Goal: Task Accomplishment & Management: Complete application form

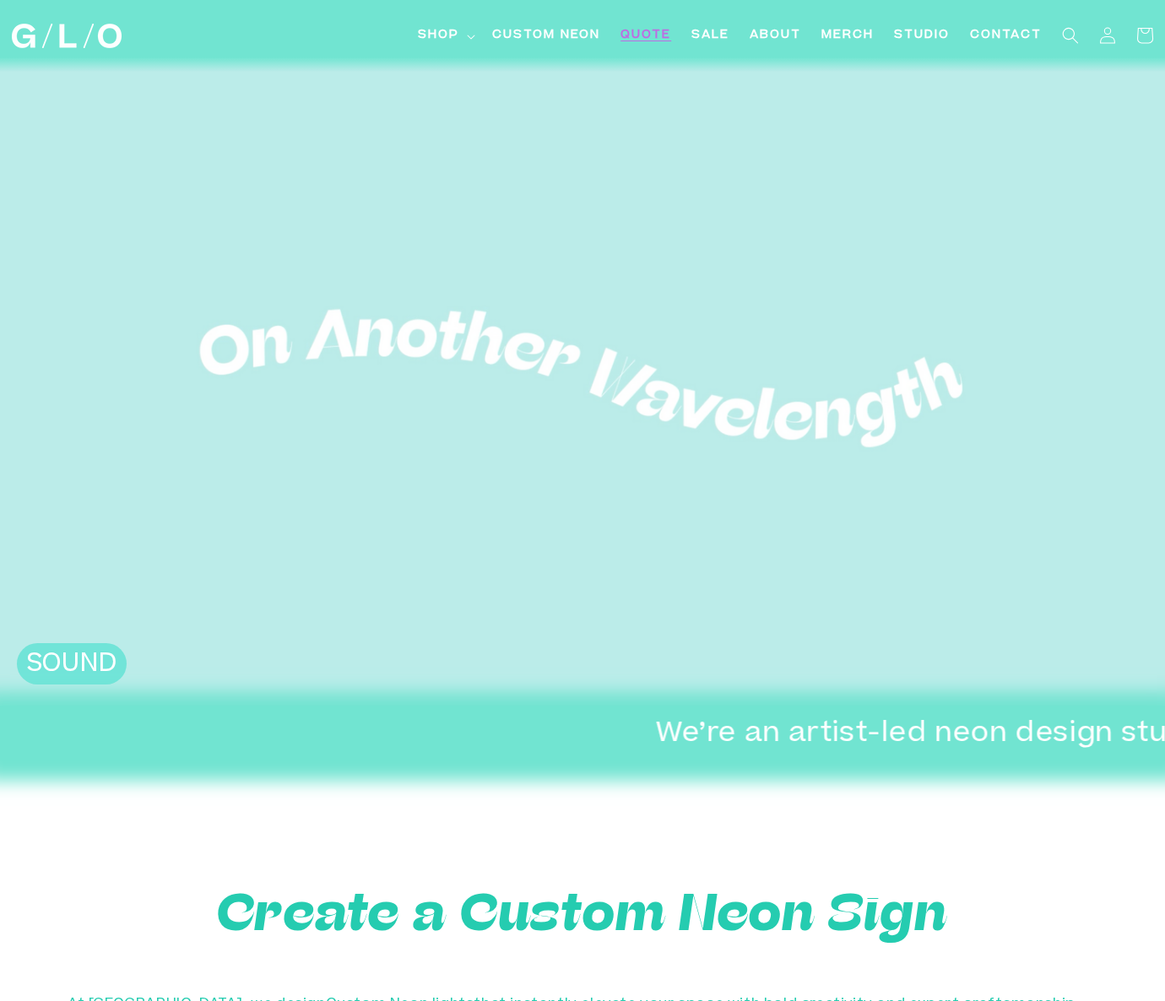
click at [640, 31] on span "Quote" at bounding box center [645, 36] width 51 height 18
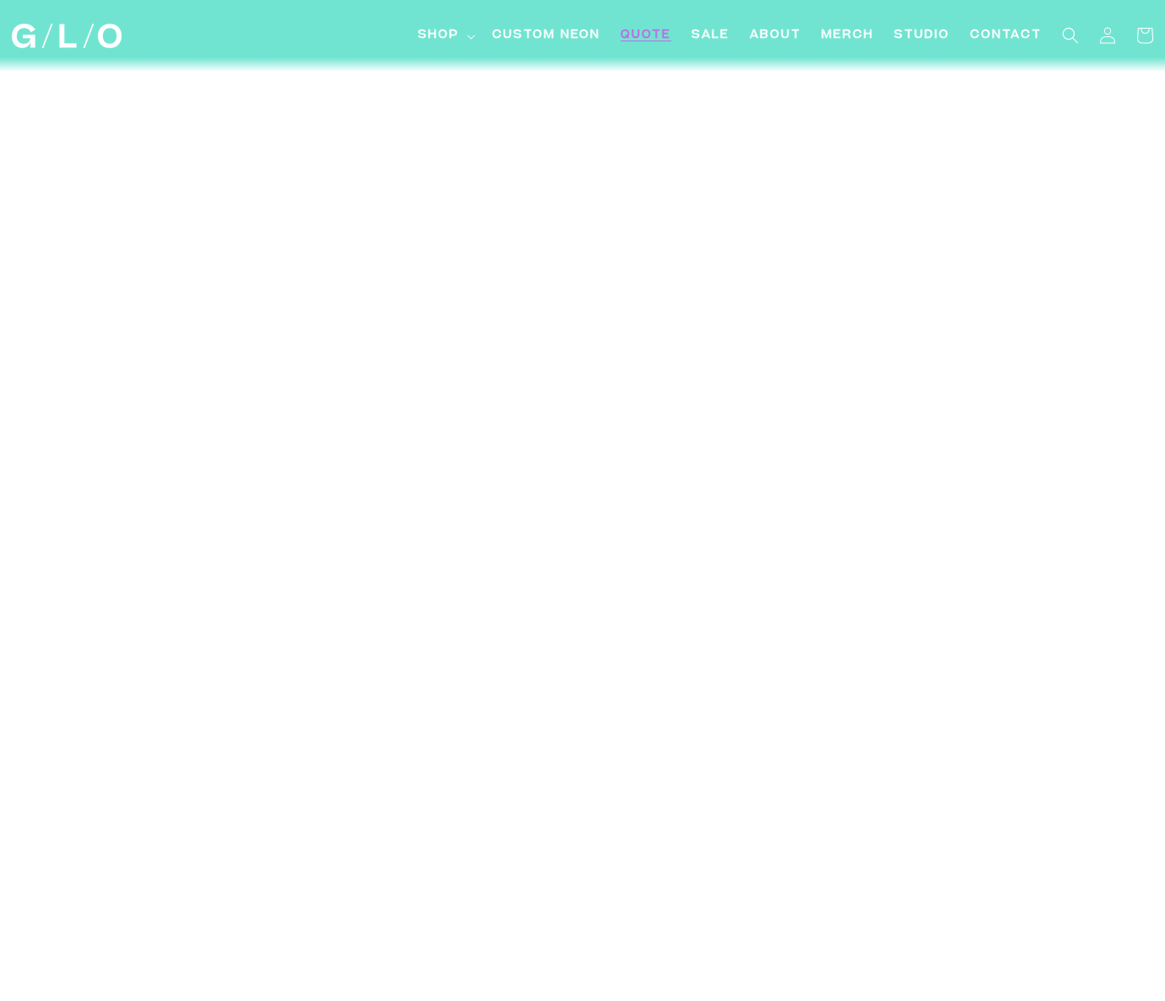
scroll to position [4396, 0]
